Goal: Navigation & Orientation: Find specific page/section

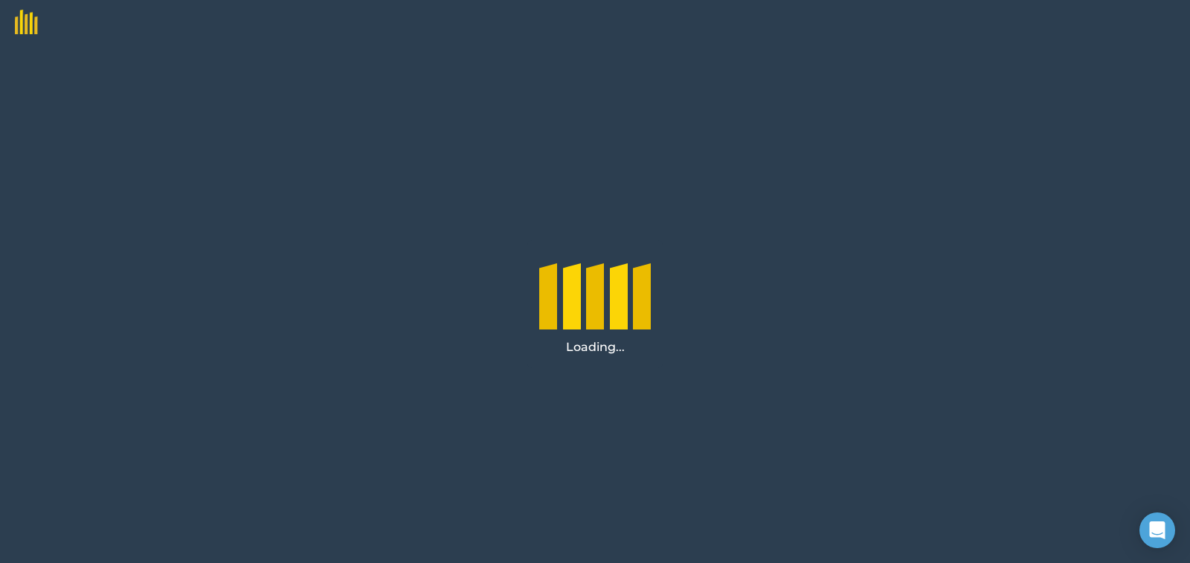
drag, startPoint x: 408, startPoint y: 97, endPoint x: 398, endPoint y: 76, distance: 23.0
click at [408, 92] on div "Loading..." at bounding box center [595, 304] width 1190 height 519
click at [859, 238] on div "Loading..." at bounding box center [595, 304] width 1190 height 519
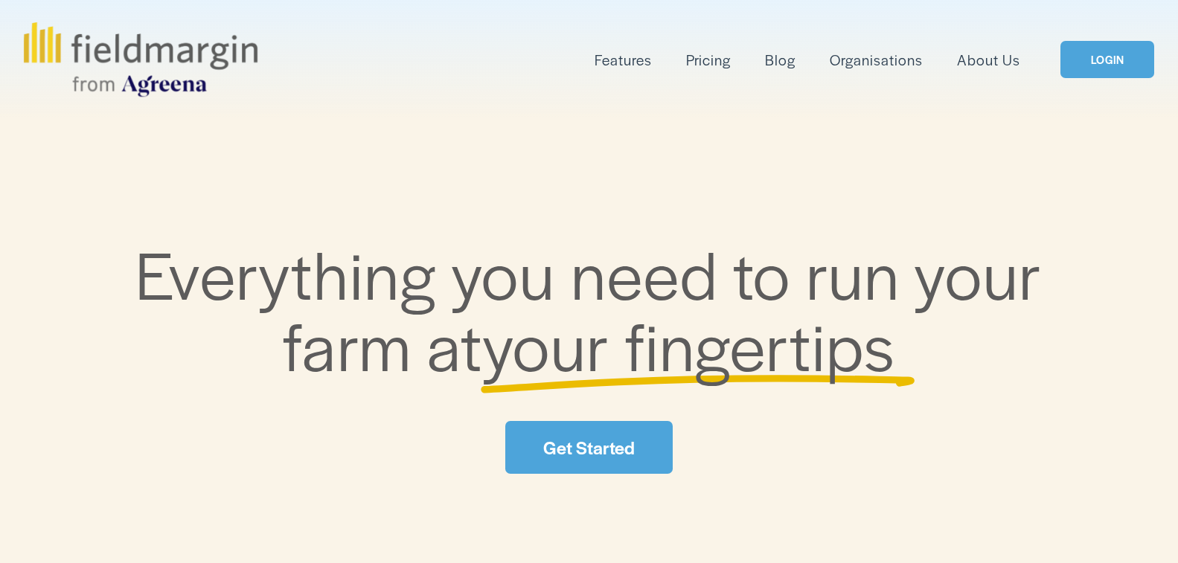
click at [542, 434] on link "Get Started" at bounding box center [588, 447] width 167 height 53
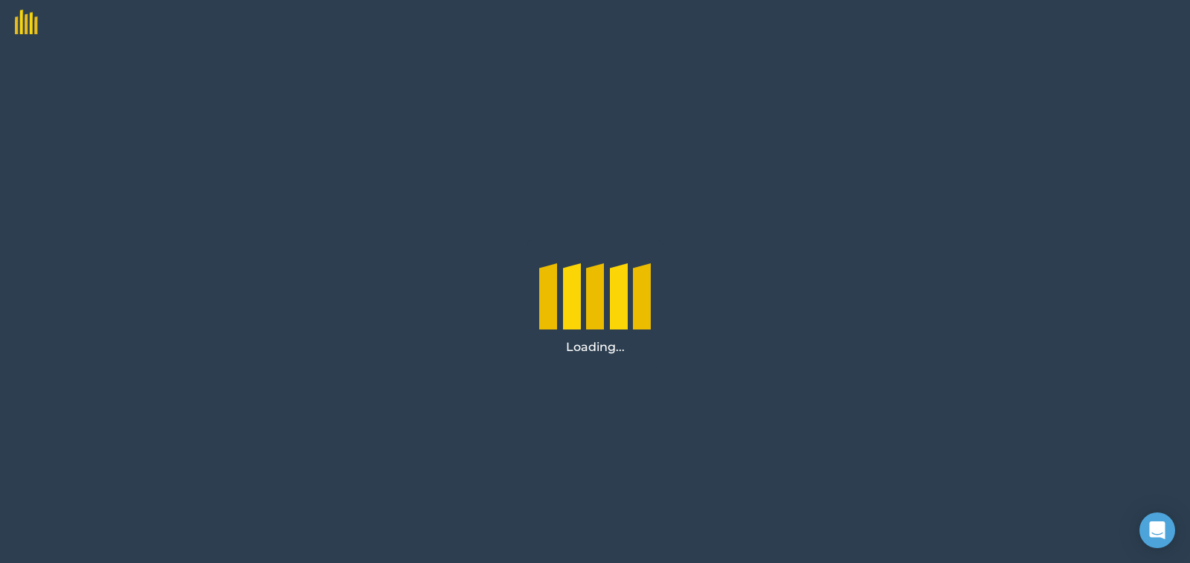
click at [470, 15] on div at bounding box center [595, 22] width 1190 height 45
